Goal: Information Seeking & Learning: Find specific fact

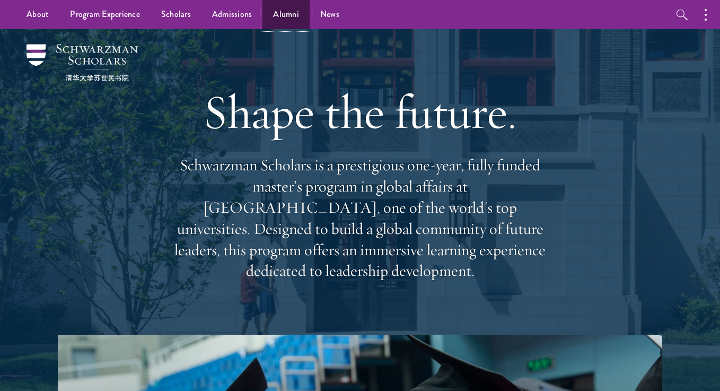
click at [297, 9] on link "Alumni" at bounding box center [285, 14] width 47 height 29
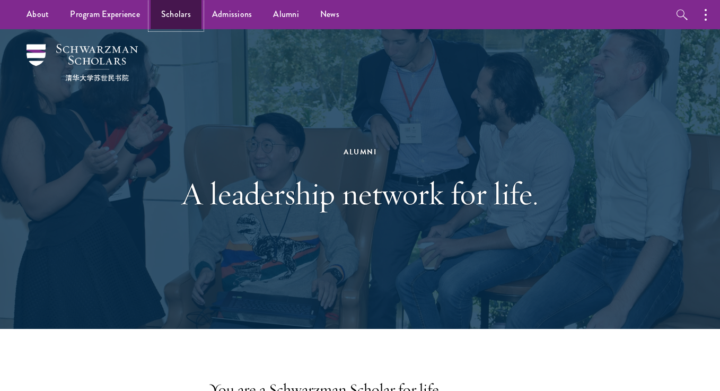
click at [187, 19] on link "Scholars" at bounding box center [176, 14] width 51 height 29
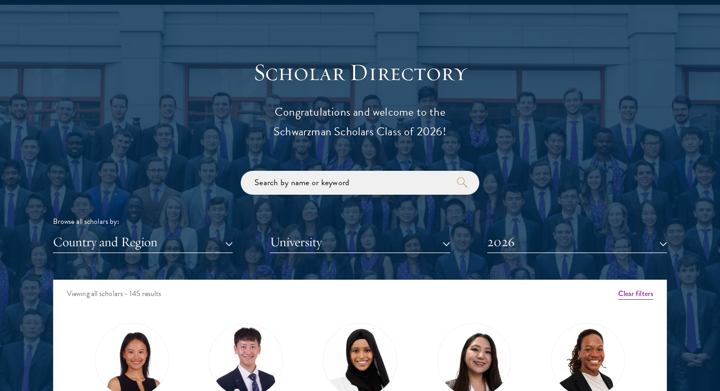
scroll to position [1158, 0]
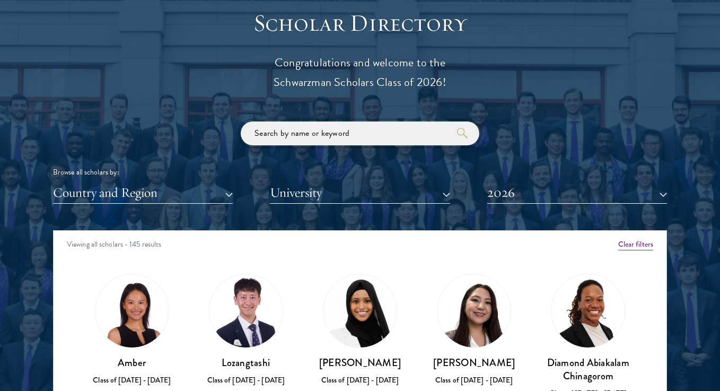
click at [307, 139] on input "search" at bounding box center [360, 133] width 239 height 24
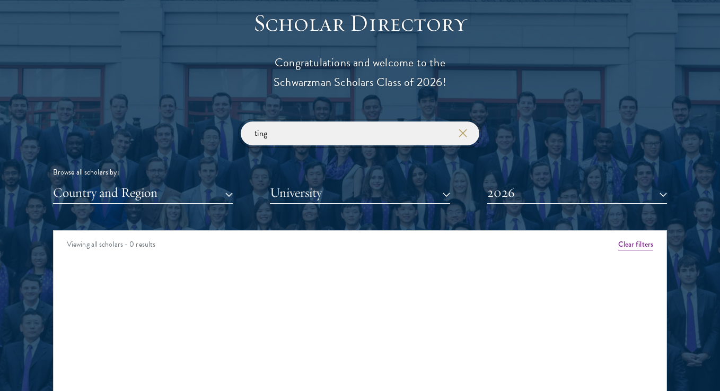
type input "ting"
click at [507, 200] on button "2026" at bounding box center [577, 193] width 180 height 22
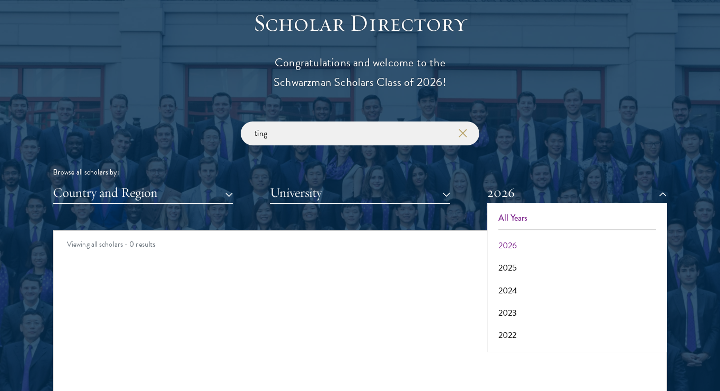
click at [527, 216] on button "All Years" at bounding box center [576, 218] width 173 height 22
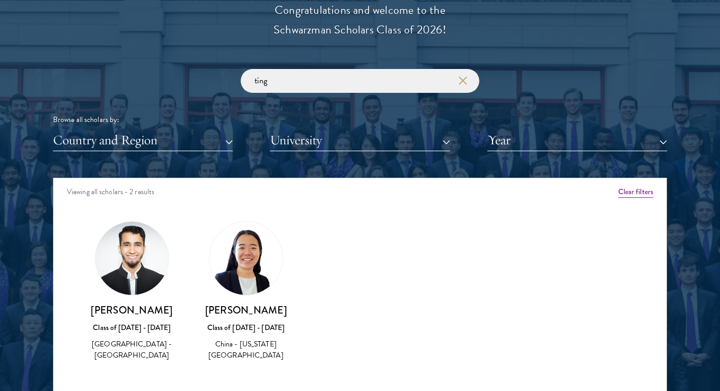
scroll to position [1301, 0]
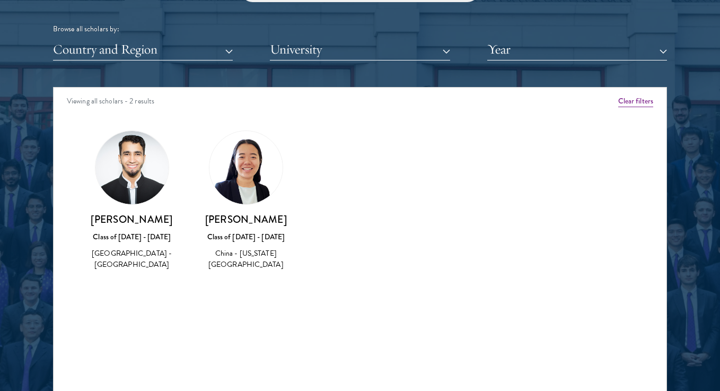
click at [250, 169] on img at bounding box center [245, 167] width 73 height 73
click at [247, 209] on div "[PERSON_NAME] Class of [DATE] - [DATE] [GEOGRAPHIC_DATA] - [US_STATE][GEOGRAPHI…" at bounding box center [245, 200] width 93 height 141
click at [251, 176] on img at bounding box center [245, 167] width 73 height 73
click at [451, 258] on div "Amber Class of [DATE] - [DATE] [GEOGRAPHIC_DATA] - [GEOGRAPHIC_DATA] View Bio C…" at bounding box center [360, 210] width 613 height 186
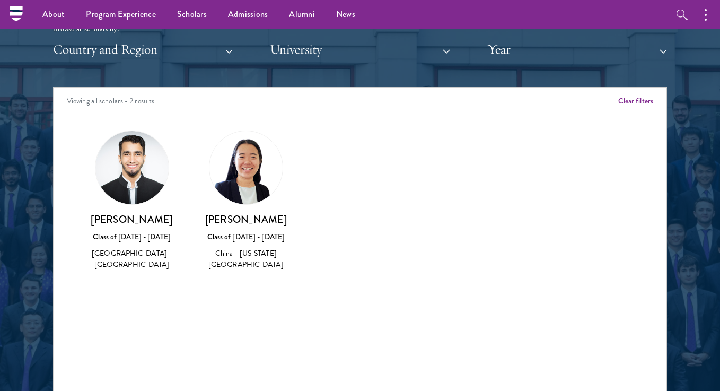
scroll to position [1256, 0]
